Goal: Find specific page/section

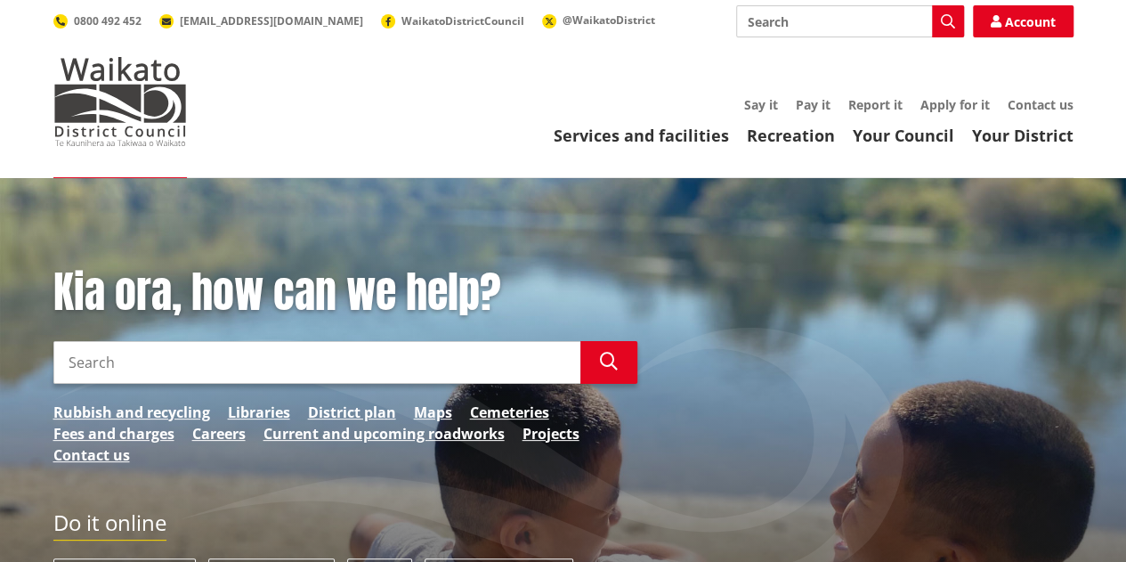
click at [910, 120] on div "Services and facilities Recreation Your Council Your District Say it Pay it Rep…" at bounding box center [648, 122] width 851 height 48
click at [903, 138] on link "Your Council" at bounding box center [904, 135] width 102 height 21
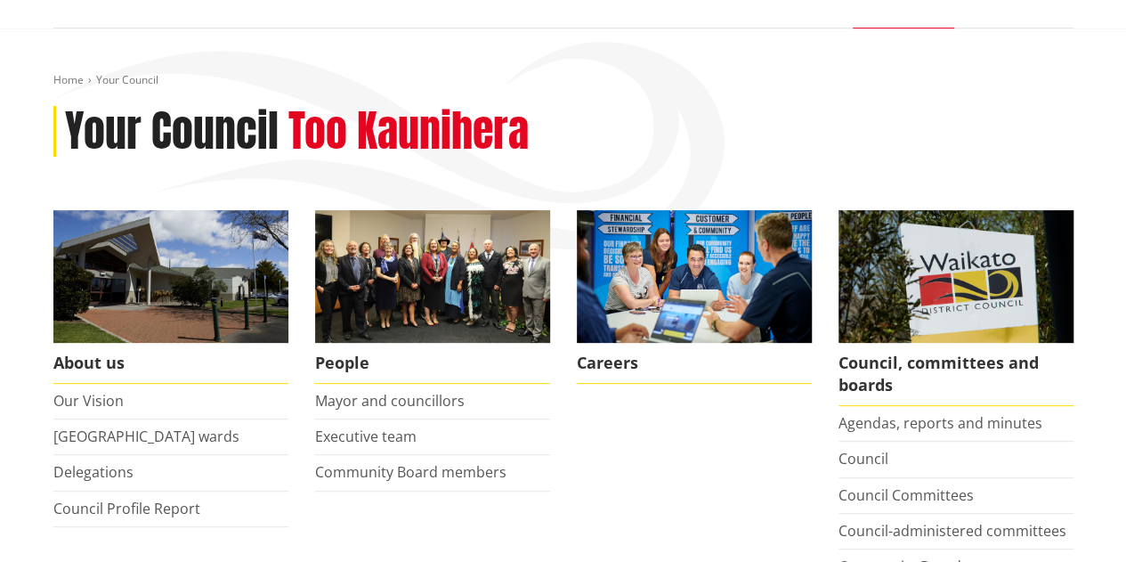
scroll to position [178, 0]
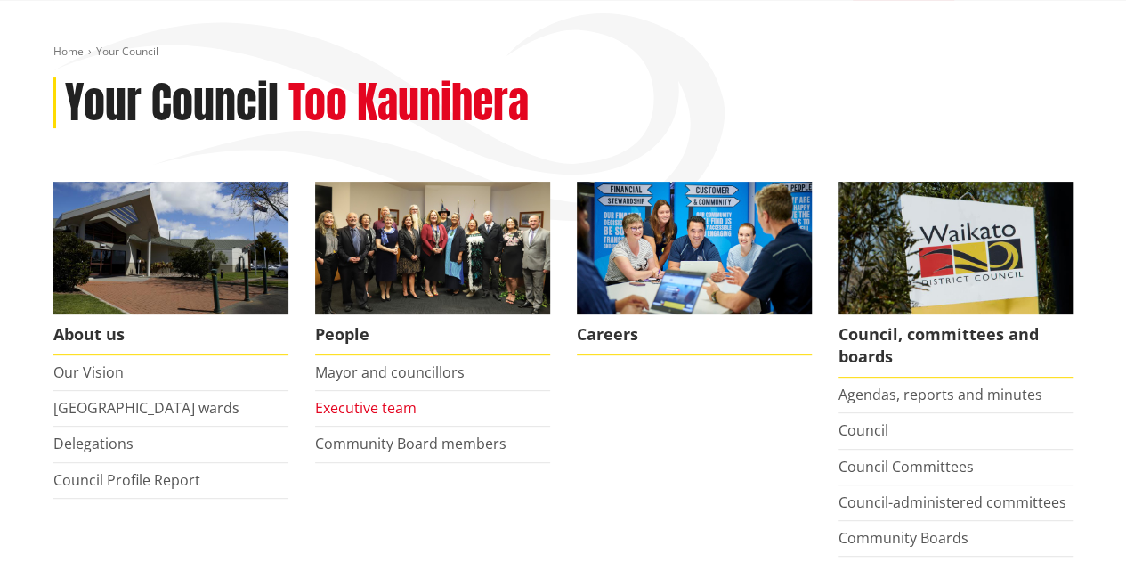
click at [370, 404] on link "Executive team" at bounding box center [366, 408] width 102 height 20
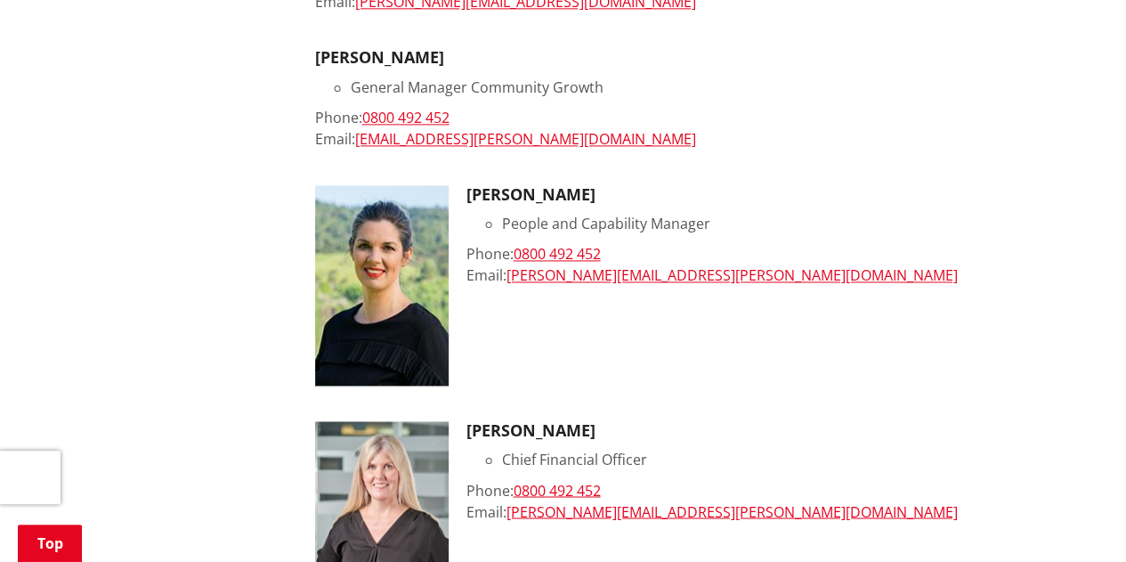
scroll to position [1157, 0]
